Goal: Check status: Check status

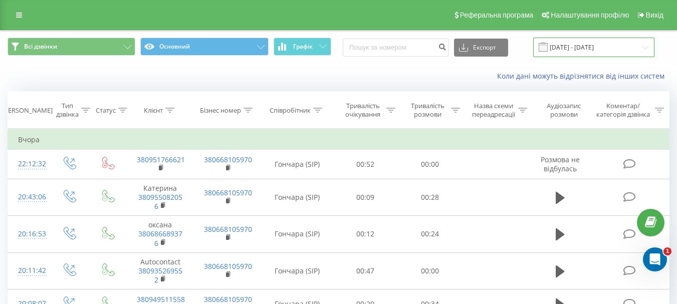
click at [568, 47] on input "[DATE] - [DATE]" at bounding box center [594, 48] width 121 height 20
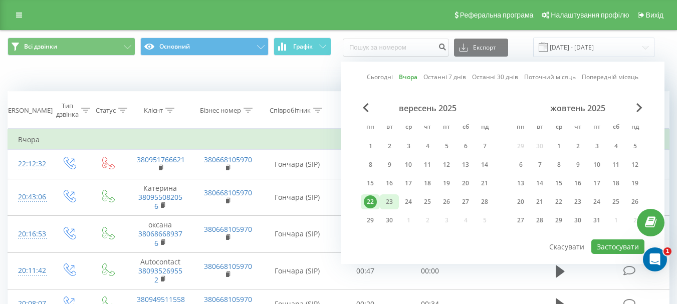
click at [389, 200] on div "23" at bounding box center [389, 202] width 13 height 13
click at [617, 244] on button "Застосувати" at bounding box center [618, 247] width 53 height 15
type input "[DATE] - [DATE]"
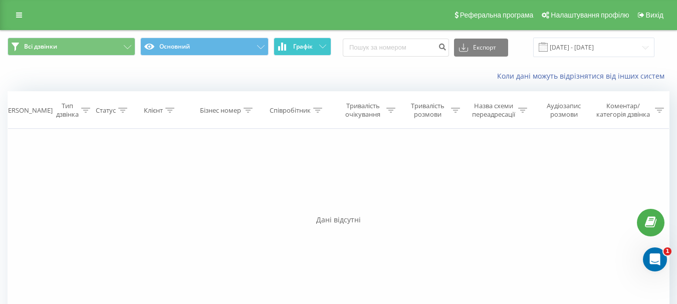
click at [323, 47] on icon at bounding box center [322, 47] width 7 height 4
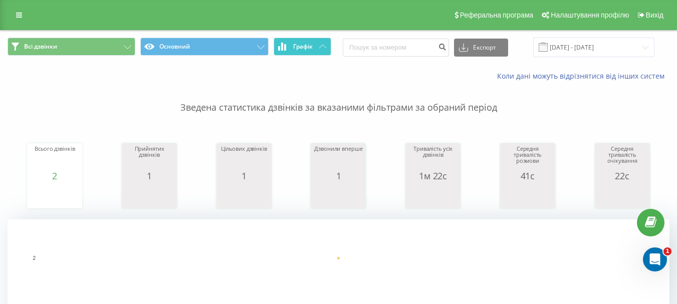
click at [323, 46] on icon at bounding box center [322, 47] width 7 height 4
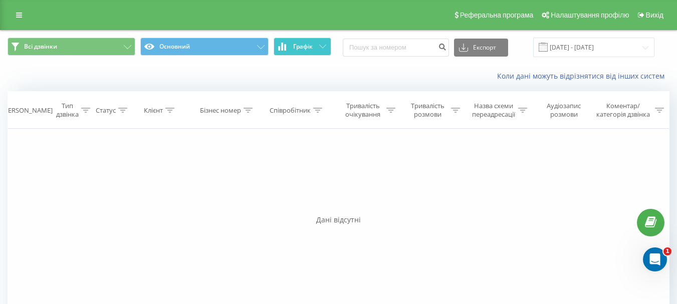
click at [323, 46] on icon at bounding box center [322, 47] width 7 height 4
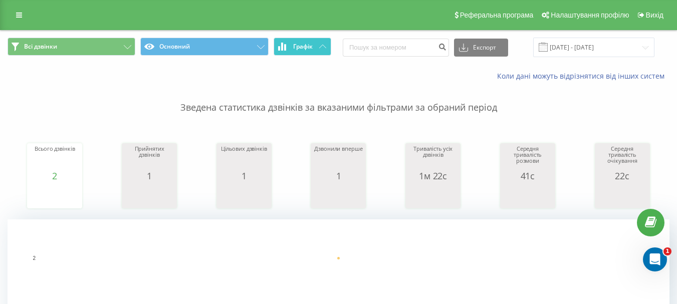
click at [320, 49] on button "Графік" at bounding box center [303, 47] width 58 height 18
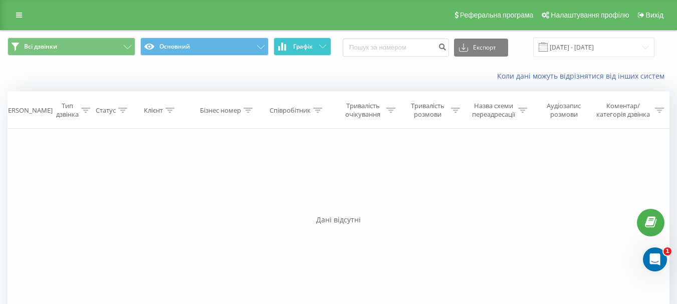
click at [320, 49] on button "Графік" at bounding box center [303, 47] width 58 height 18
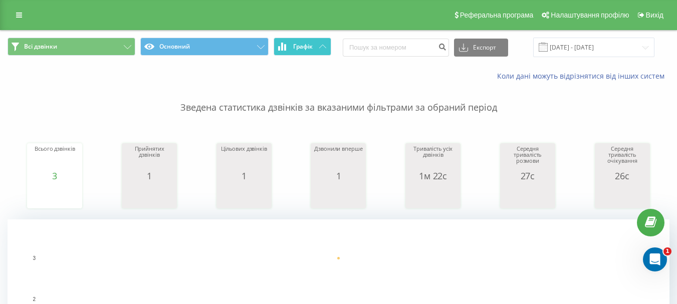
click at [306, 41] on button "Графік" at bounding box center [303, 47] width 58 height 18
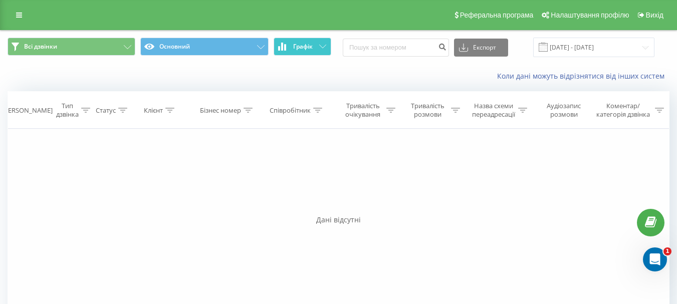
click at [306, 43] on span "Графік" at bounding box center [303, 46] width 20 height 7
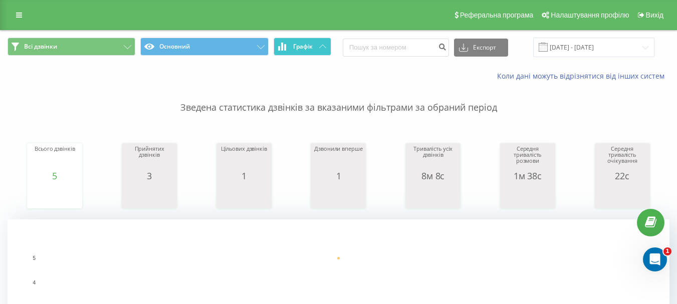
click at [304, 47] on span "Графік" at bounding box center [303, 46] width 20 height 7
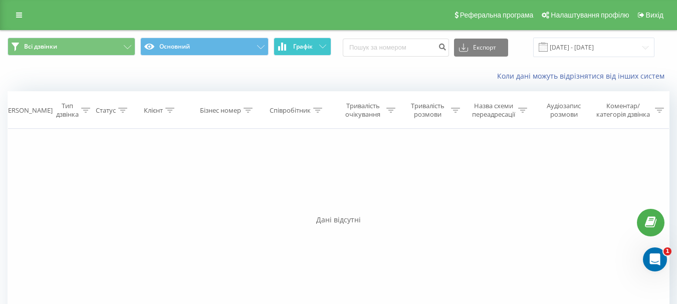
click at [304, 47] on span "Графік" at bounding box center [303, 46] width 20 height 7
